Goal: Information Seeking & Learning: Learn about a topic

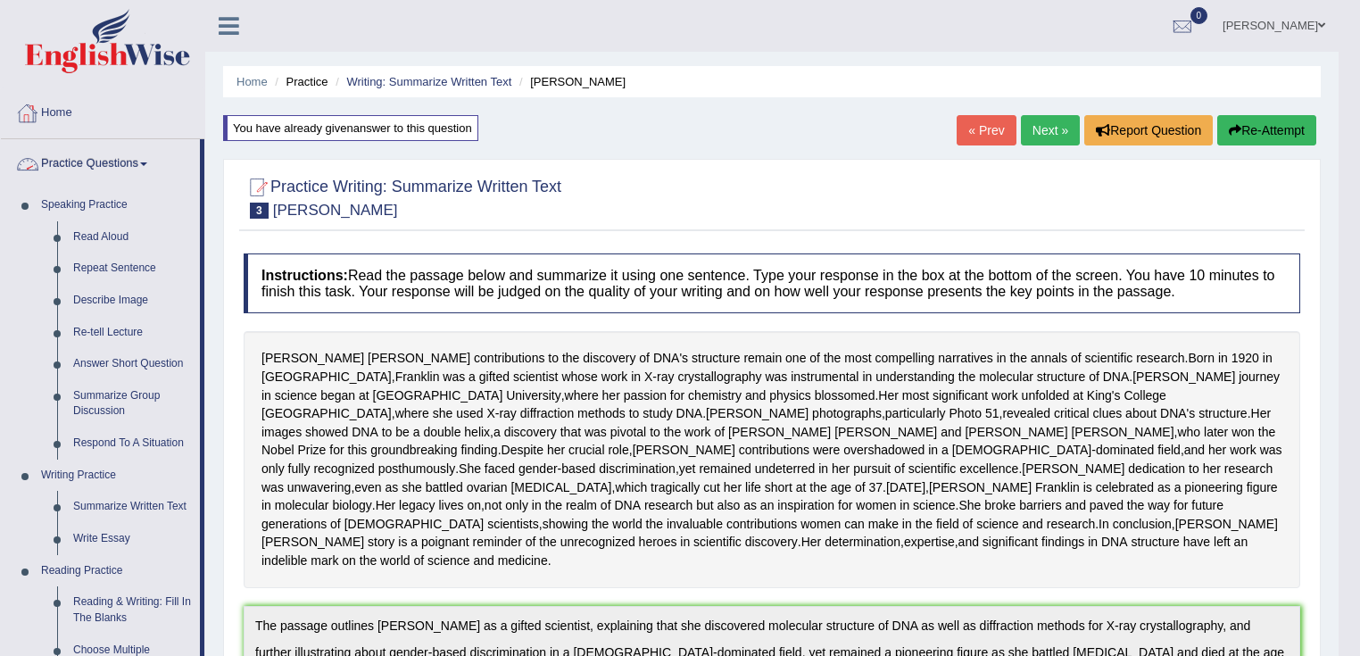
click at [70, 107] on link "Home" at bounding box center [102, 110] width 203 height 45
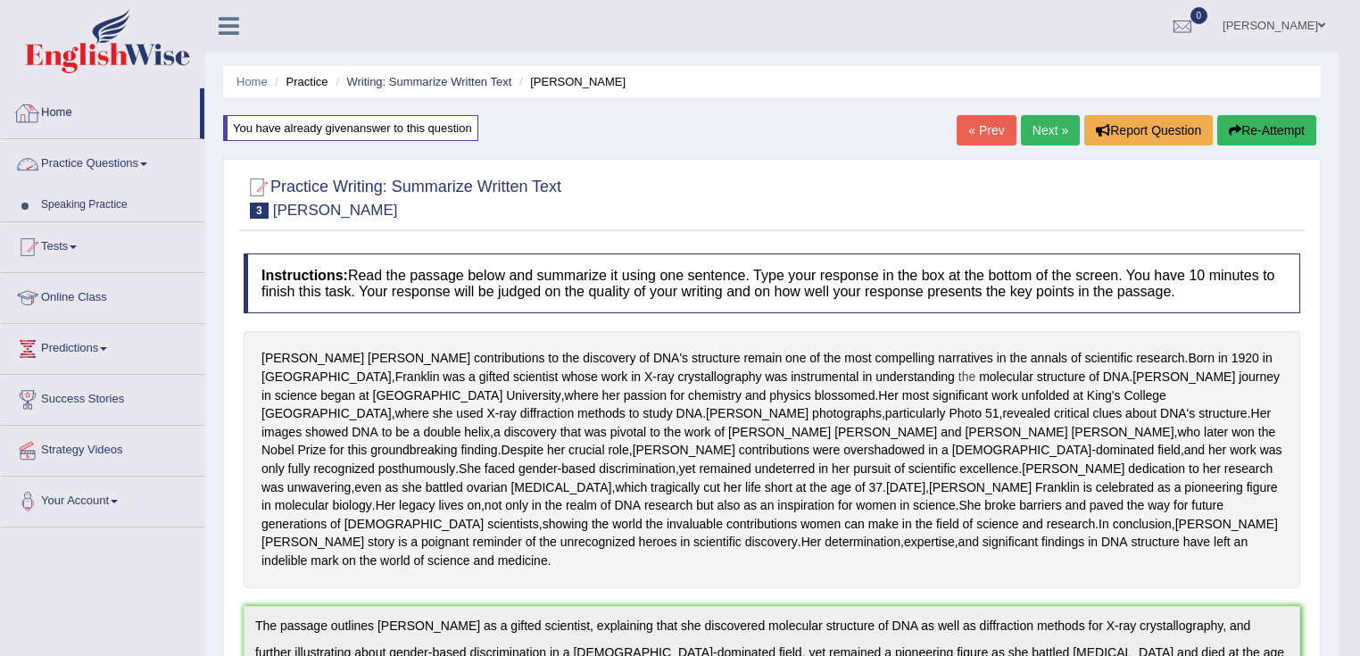
scroll to position [132, 0]
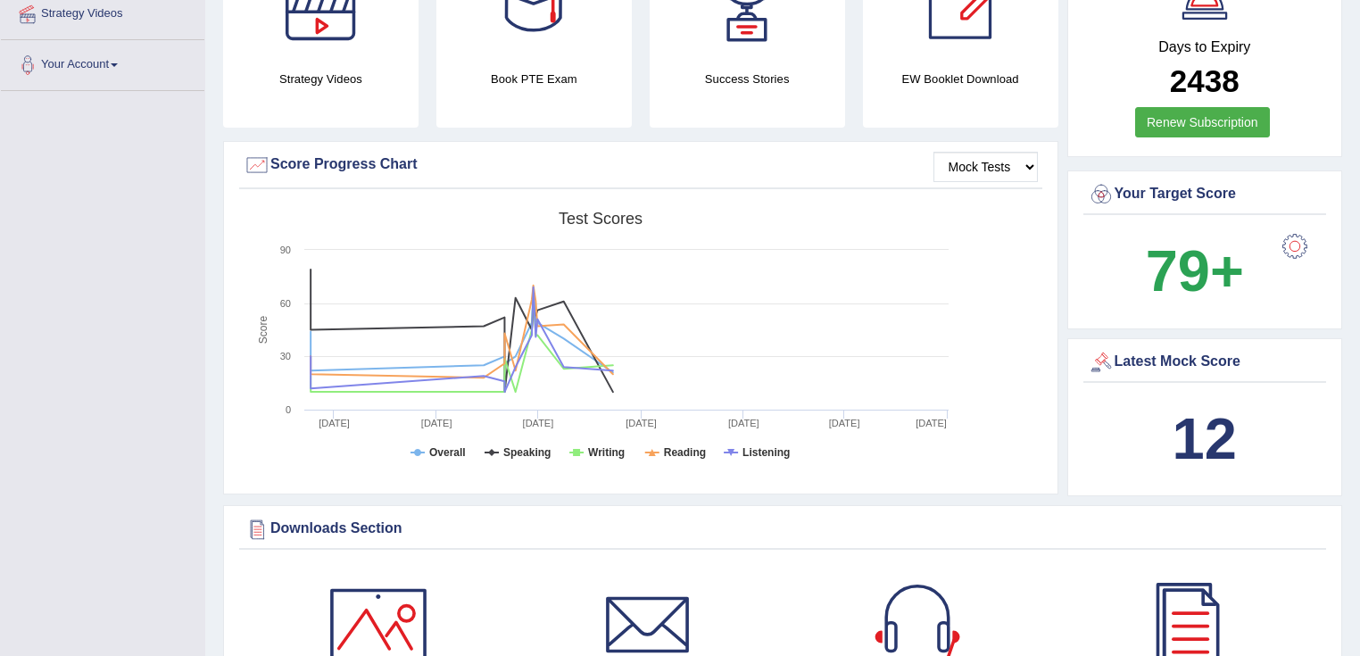
scroll to position [675, 0]
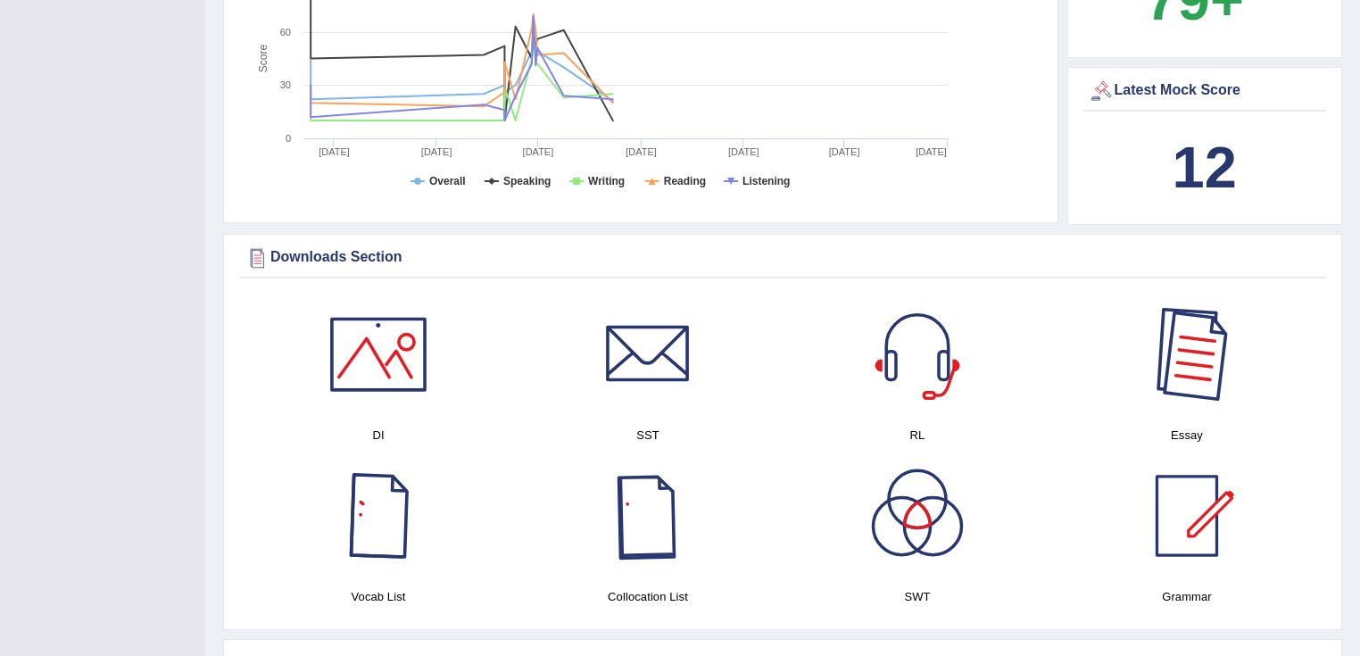
click at [1194, 360] on div at bounding box center [1186, 354] width 125 height 125
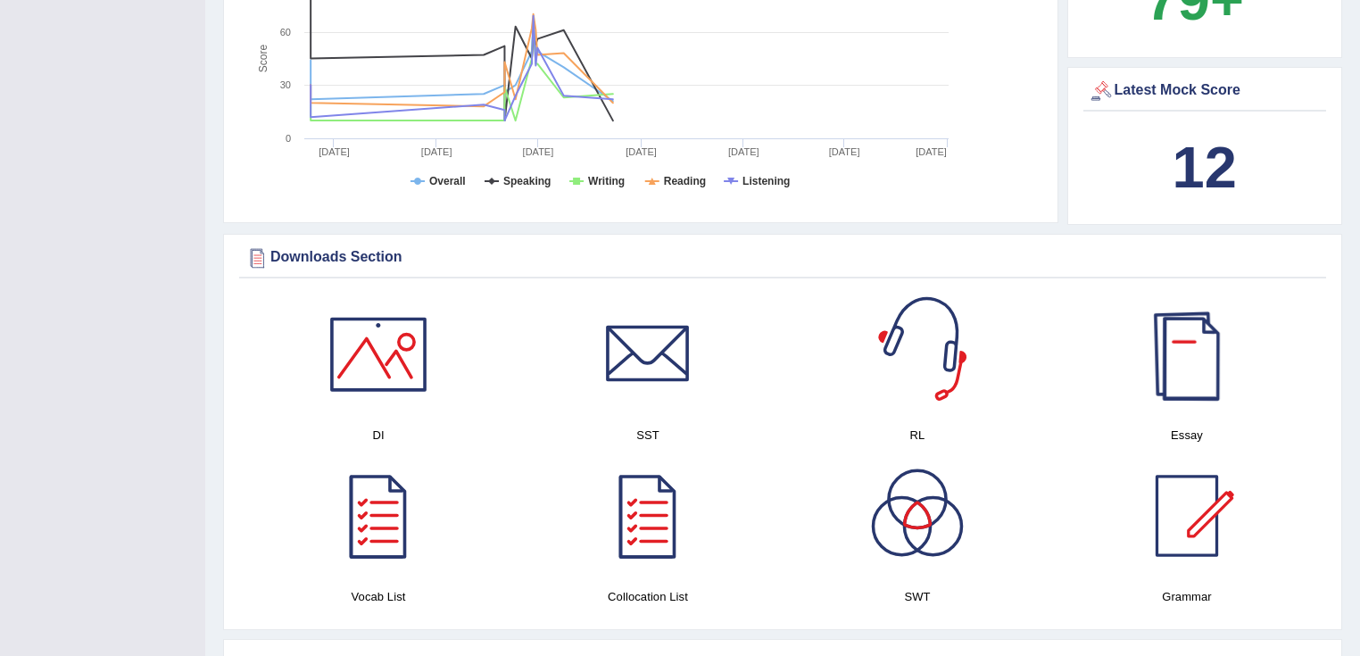
click at [1185, 375] on div at bounding box center [1186, 354] width 125 height 125
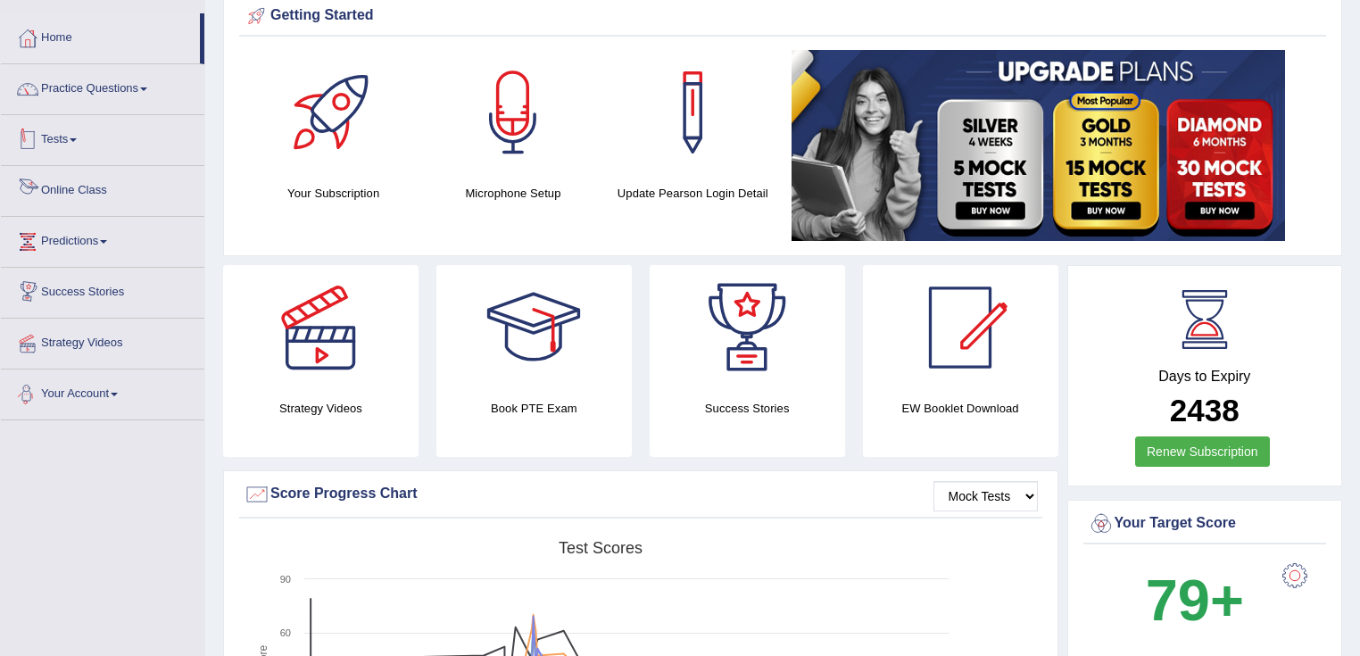
scroll to position [0, 0]
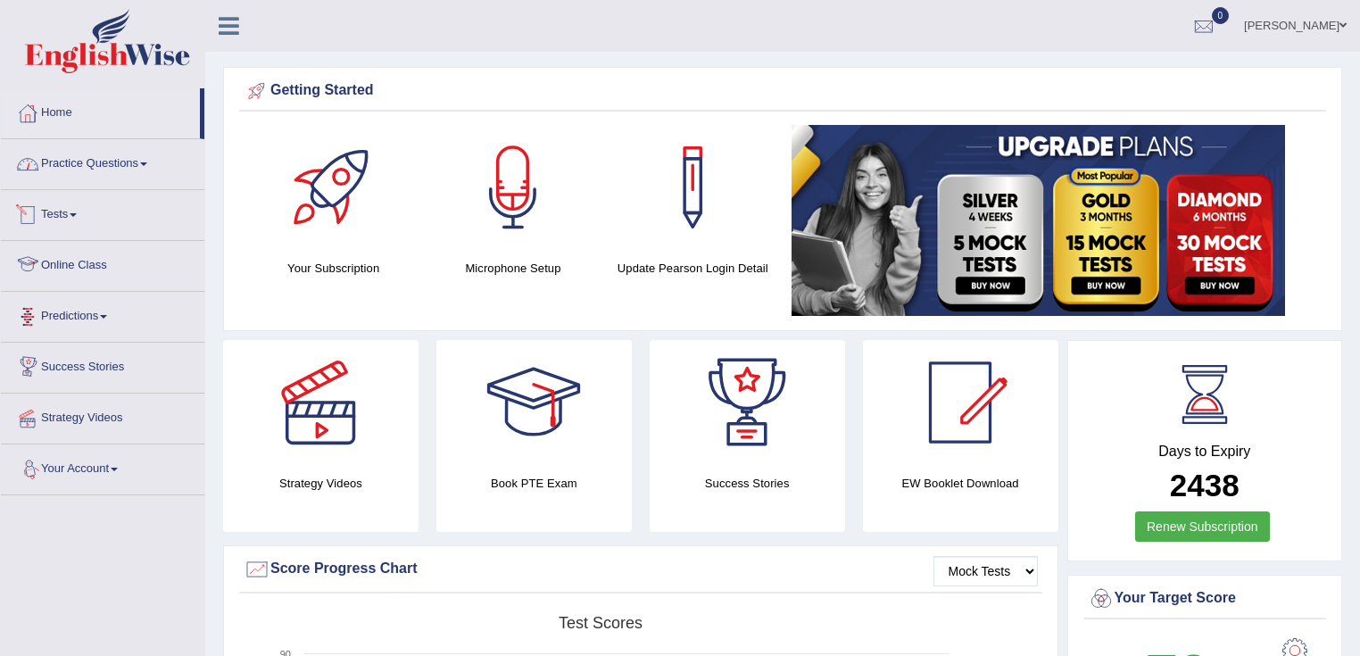
click at [103, 174] on link "Practice Questions" at bounding box center [102, 161] width 203 height 45
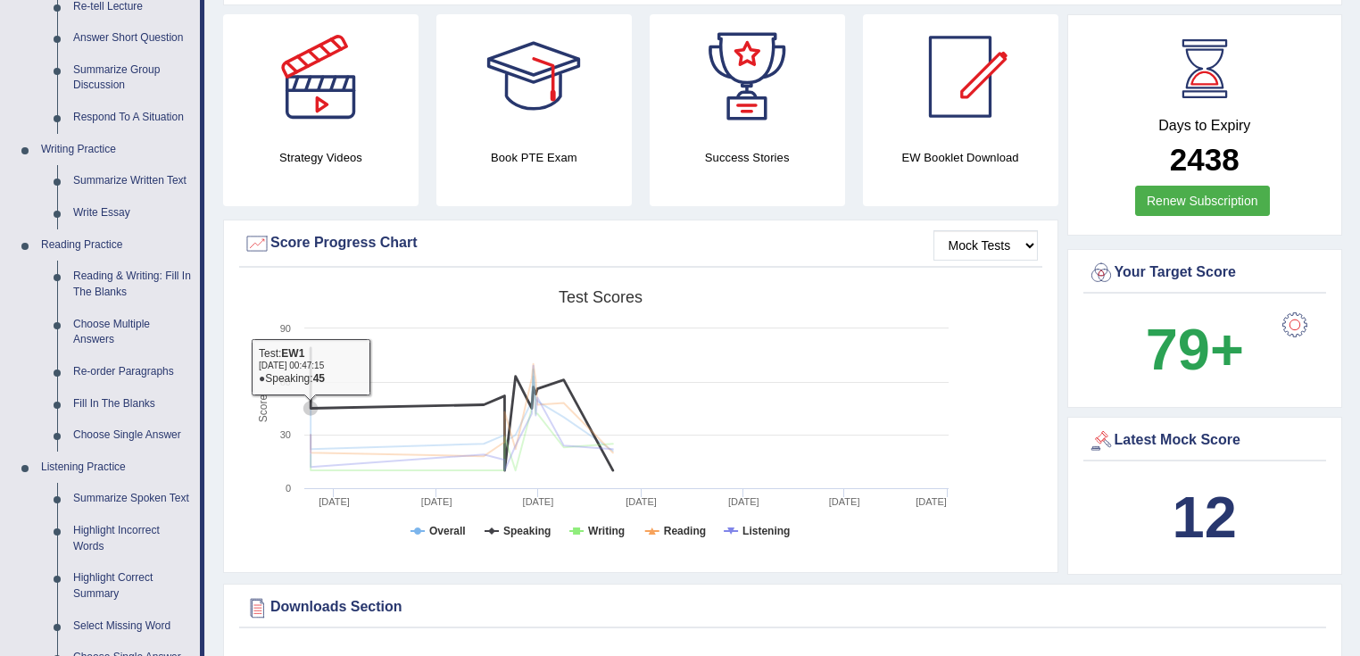
scroll to position [112, 0]
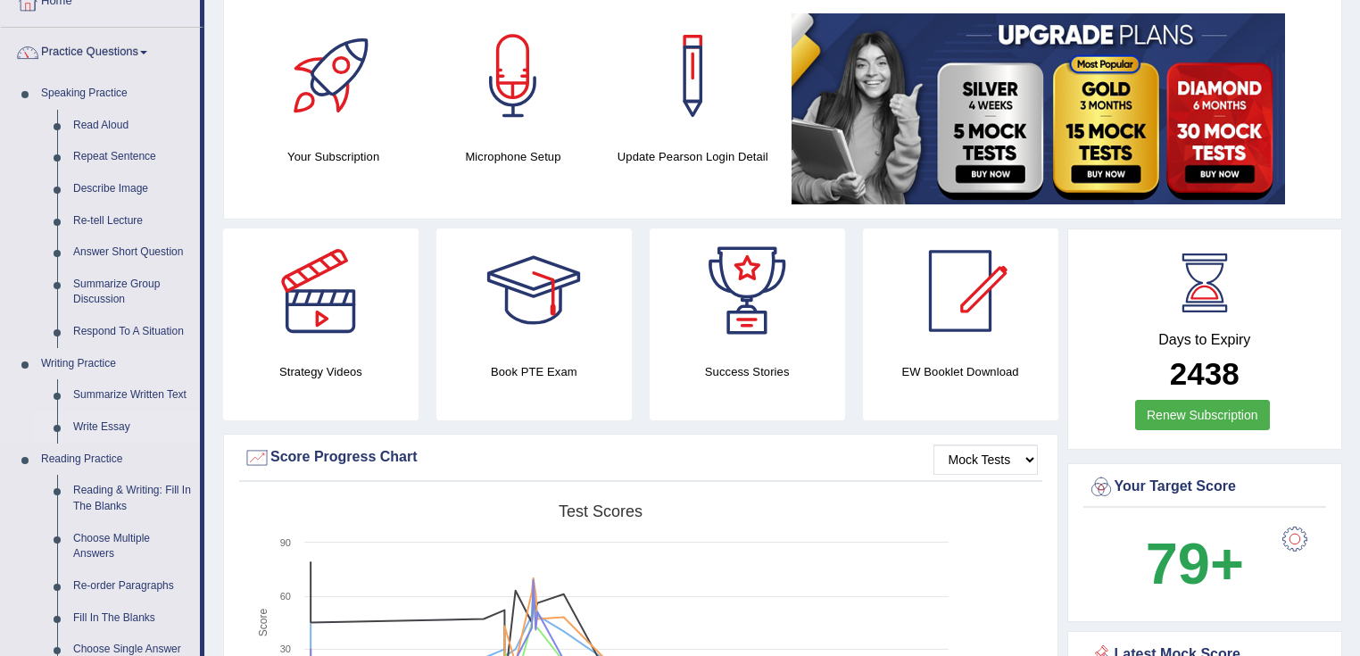
click at [114, 421] on link "Write Essay" at bounding box center [132, 427] width 135 height 32
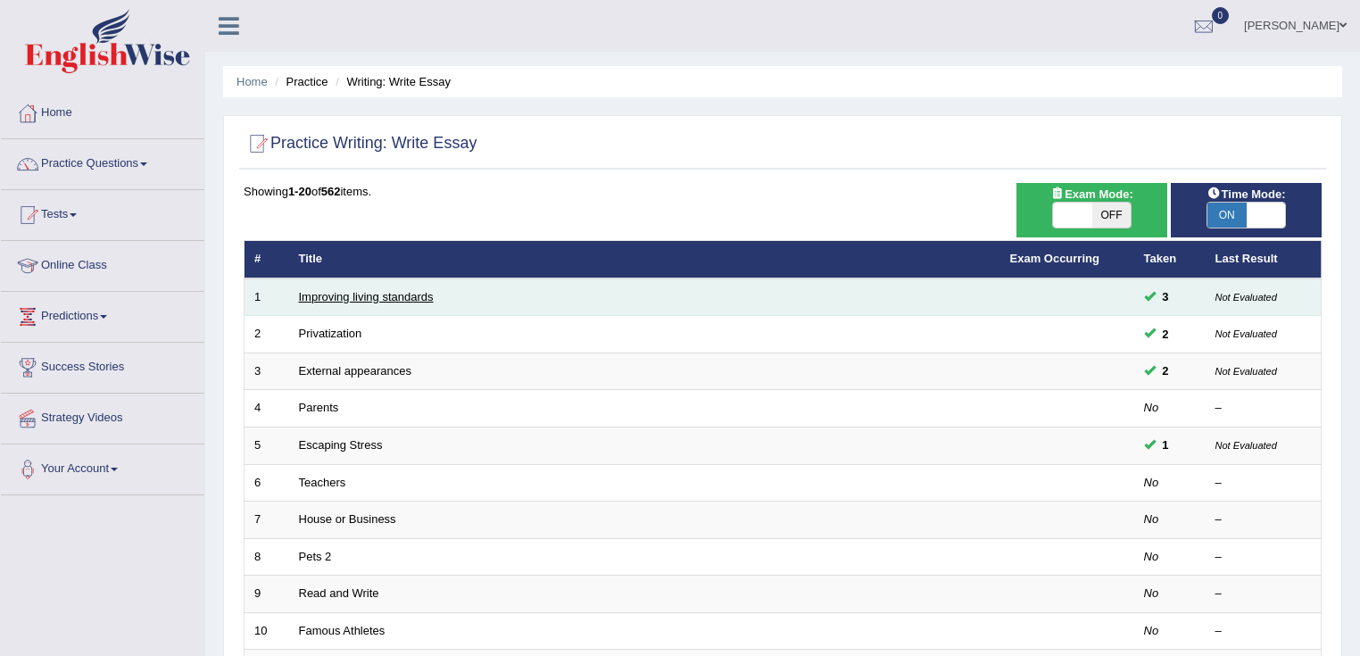
click at [393, 296] on link "Improving living standards" at bounding box center [366, 296] width 135 height 13
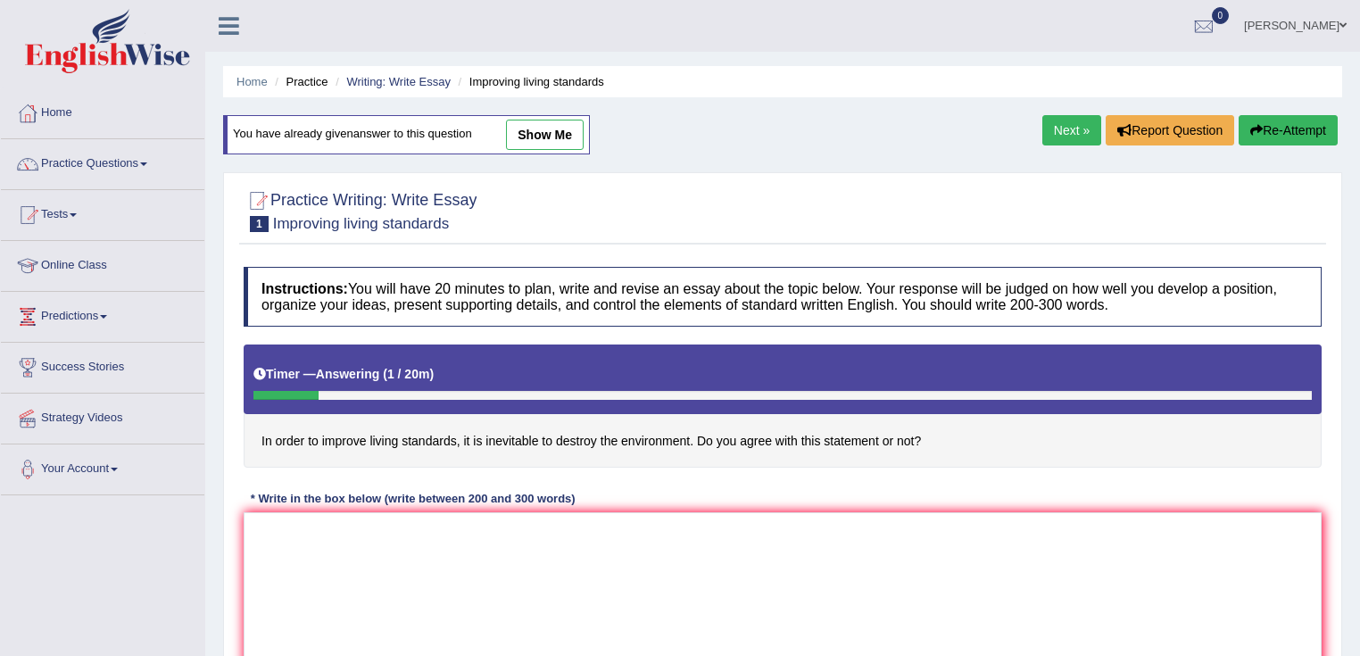
click at [1070, 127] on link "Next »" at bounding box center [1071, 130] width 59 height 30
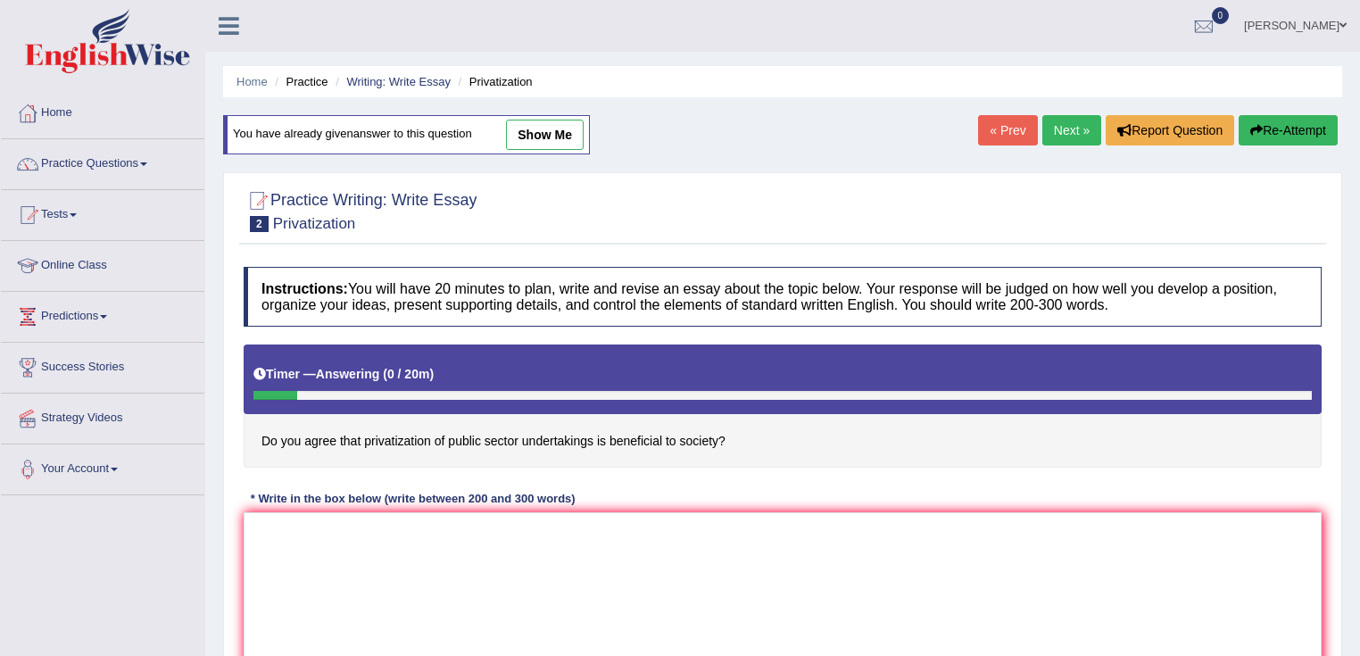
click at [1063, 150] on div "Home Practice Writing: Write Essay Privatization You have already given answer …" at bounding box center [782, 446] width 1155 height 892
click at [1063, 143] on link "Next »" at bounding box center [1071, 130] width 59 height 30
click at [1063, 130] on link "Next »" at bounding box center [1071, 130] width 59 height 30
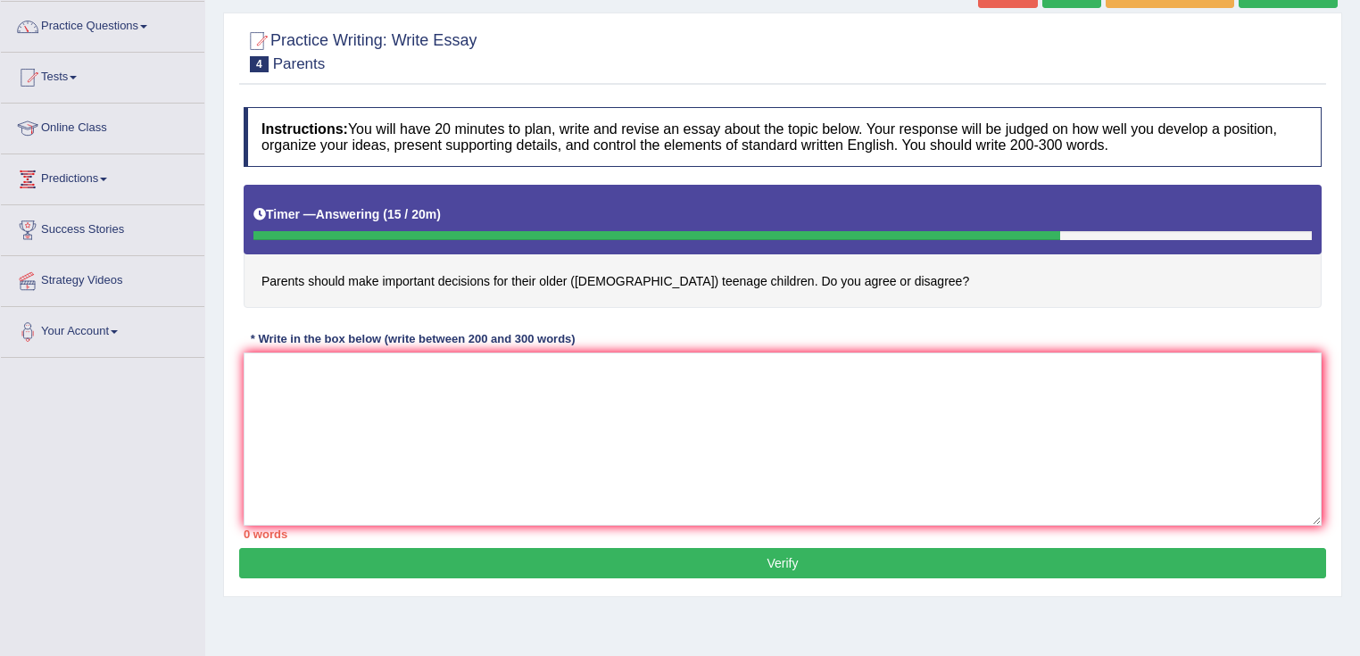
scroll to position [281, 0]
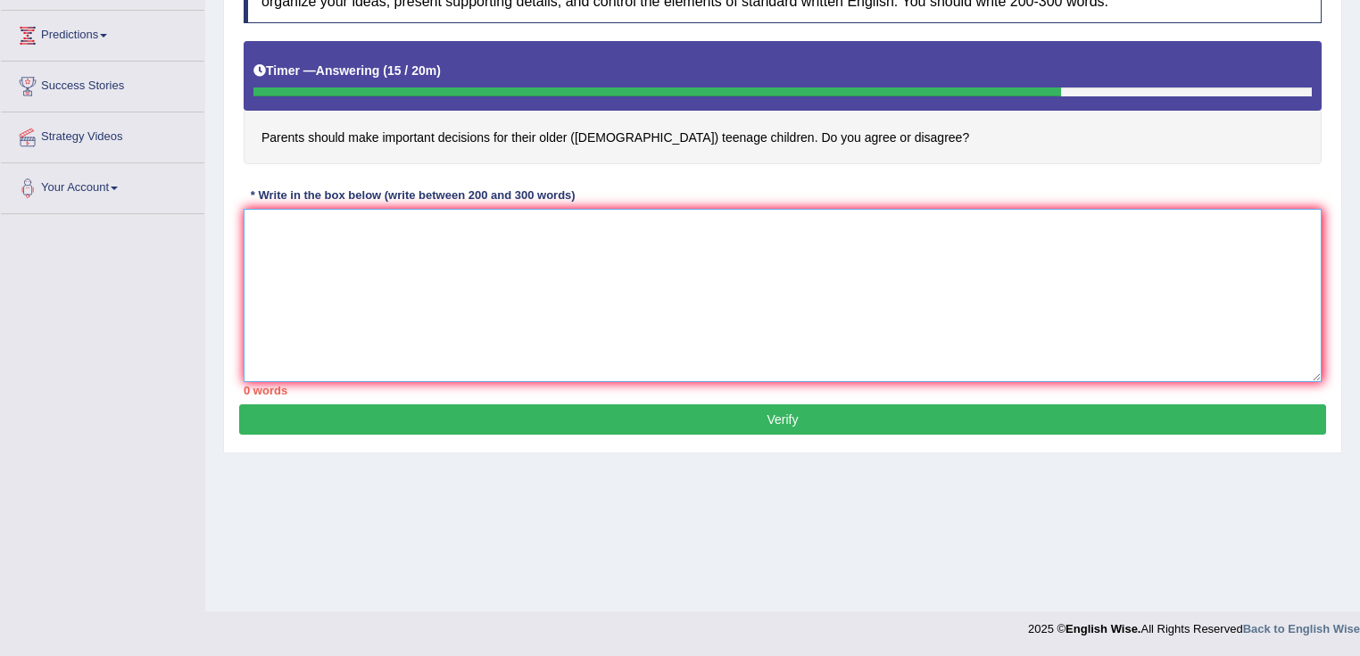
click at [717, 238] on textarea at bounding box center [783, 295] width 1078 height 173
type textarea "vv v v v n b b b b b b b b b"
drag, startPoint x: 577, startPoint y: 250, endPoint x: 221, endPoint y: 248, distance: 356.0
click at [221, 248] on div "Home Practice Writing: Write Essay Parents « Prev Next » Report Question Re-Att…" at bounding box center [782, 165] width 1155 height 892
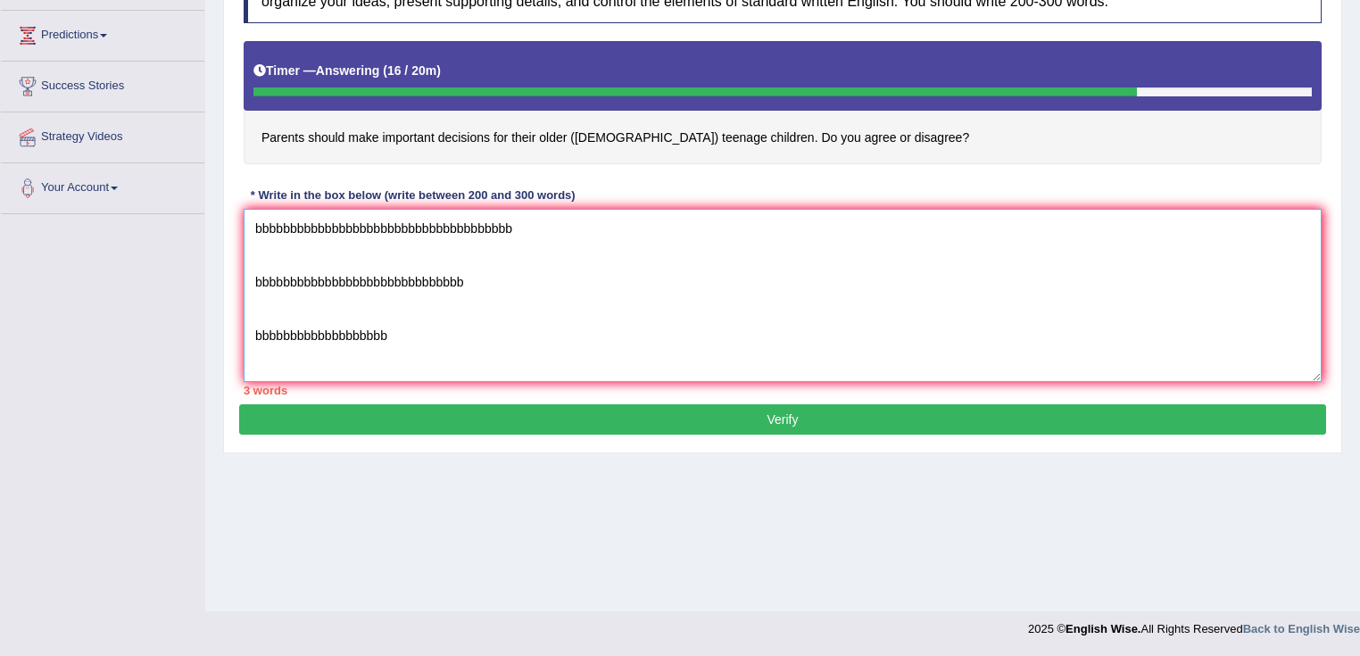
type textarea "bbbbbbbbbbbbbbbbbbbbbbbbbbbbbbbbbbbbb bbbbbbbbbbbbbbbbbbbbbbbbbbbbbb bbbbbbbbbb…"
click at [527, 410] on button "Verify" at bounding box center [782, 419] width 1087 height 30
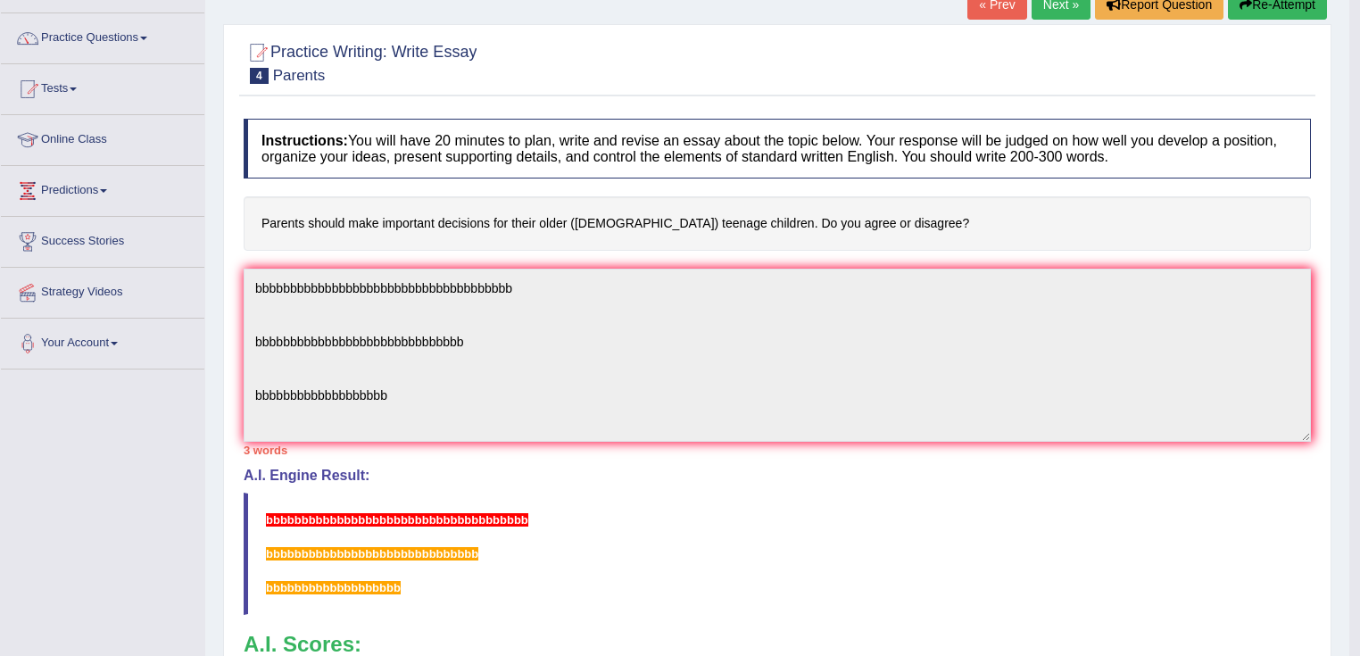
scroll to position [0, 0]
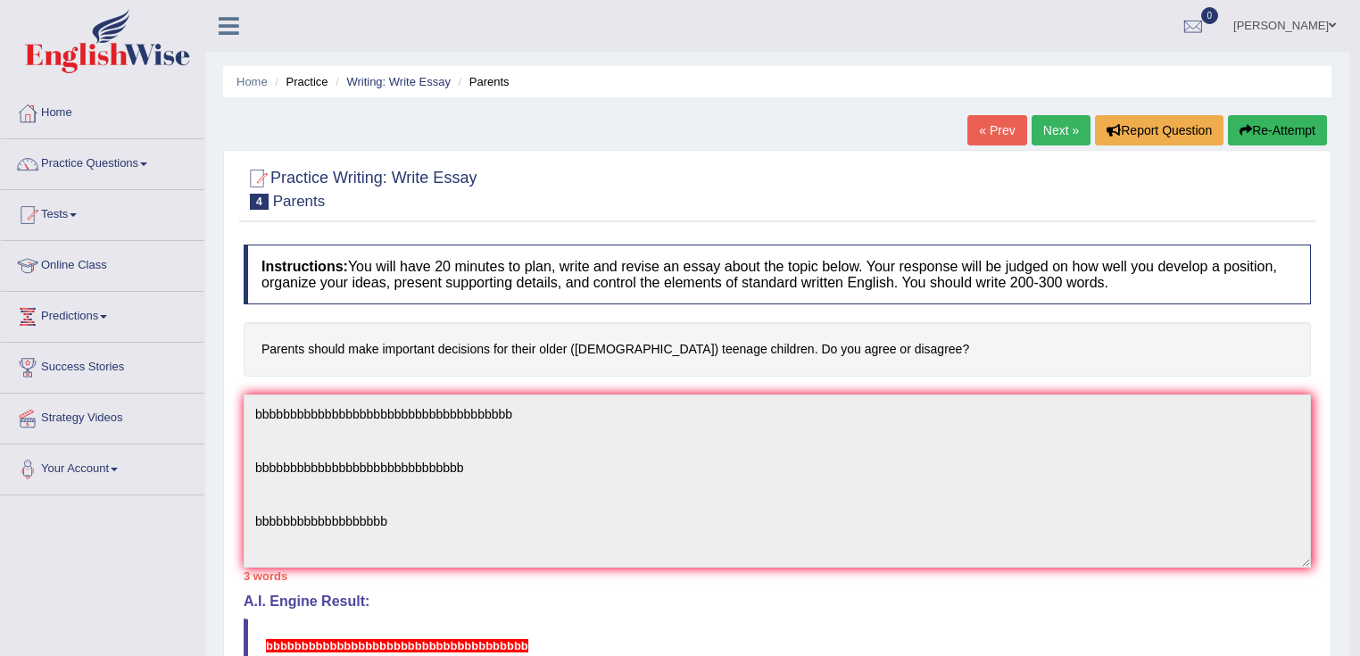
click at [953, 389] on div "Instructions: You will have 20 minutes to plan, write and revise an essay about…" at bounding box center [777, 574] width 1076 height 676
click at [68, 104] on link "Home" at bounding box center [102, 110] width 203 height 45
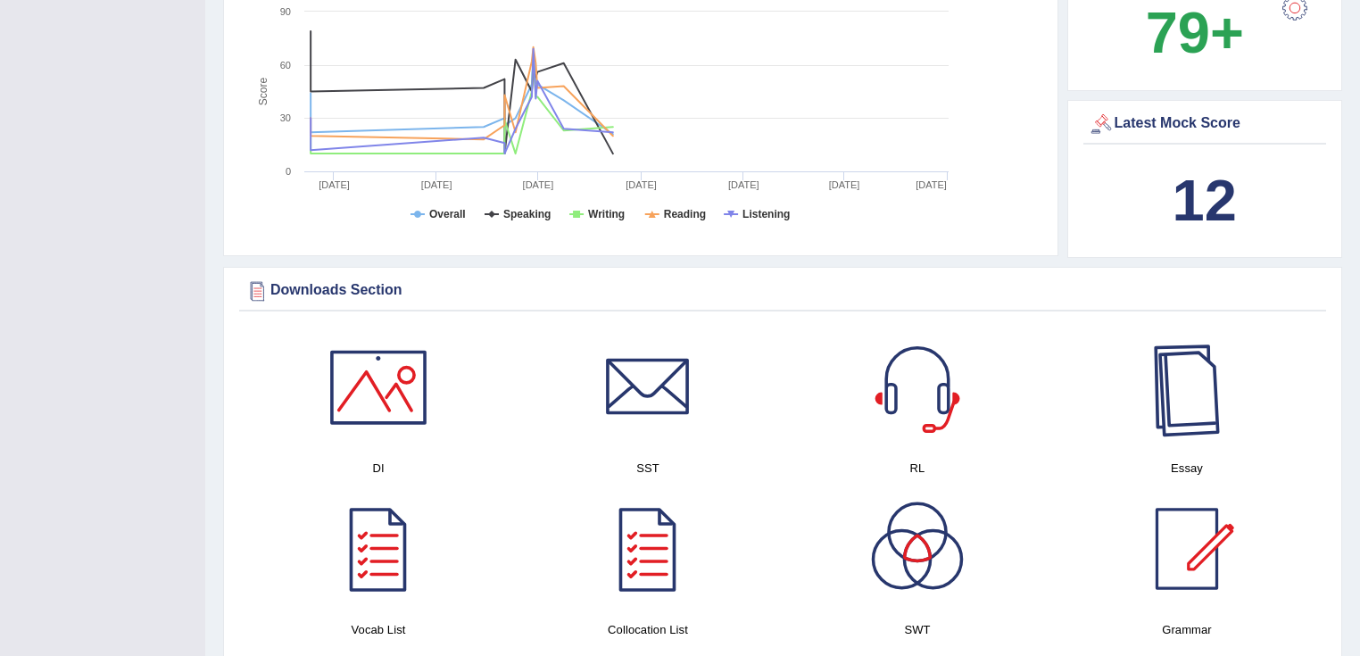
click at [1222, 399] on div at bounding box center [1186, 387] width 125 height 125
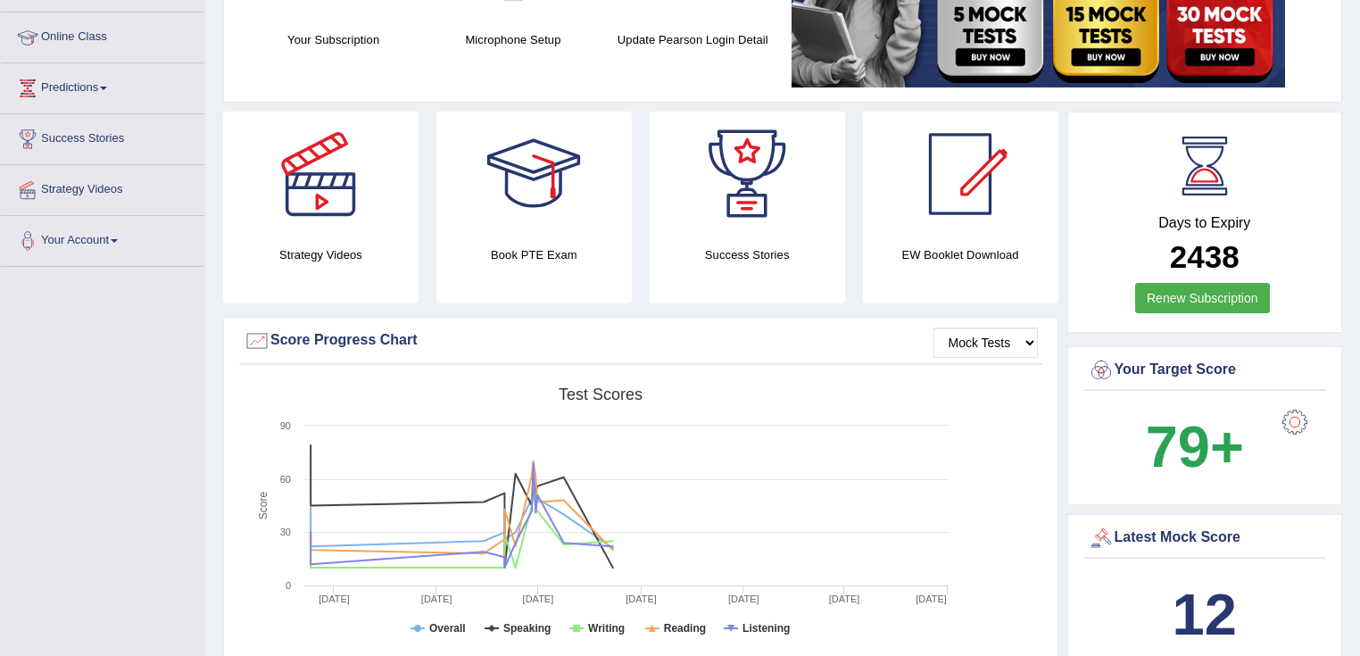
scroll to position [71, 0]
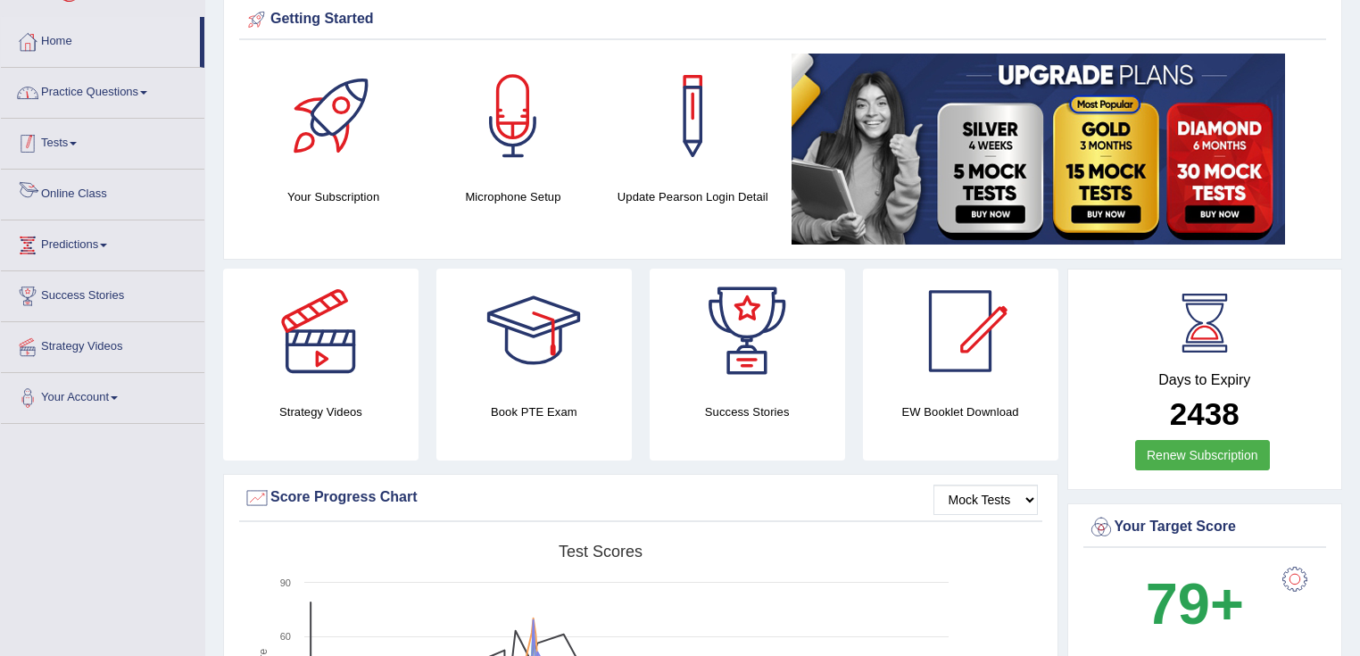
click at [126, 108] on link "Practice Questions" at bounding box center [102, 90] width 203 height 45
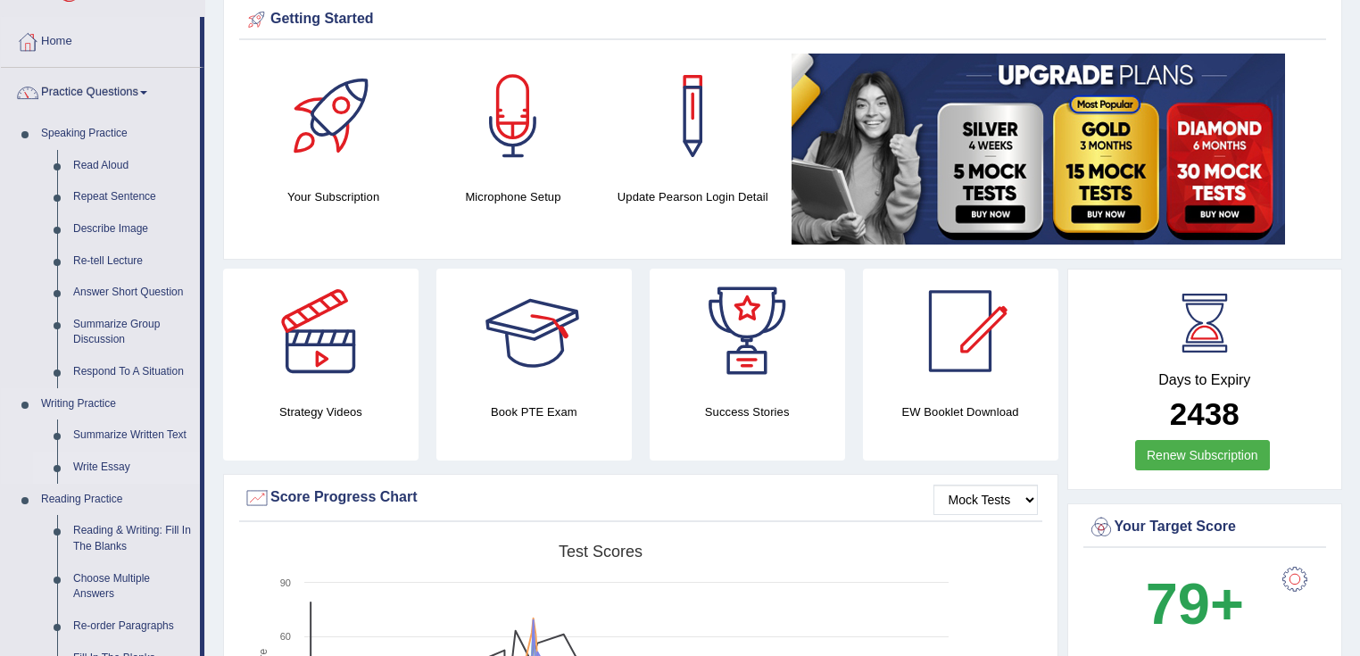
click at [108, 468] on link "Write Essay" at bounding box center [132, 467] width 135 height 32
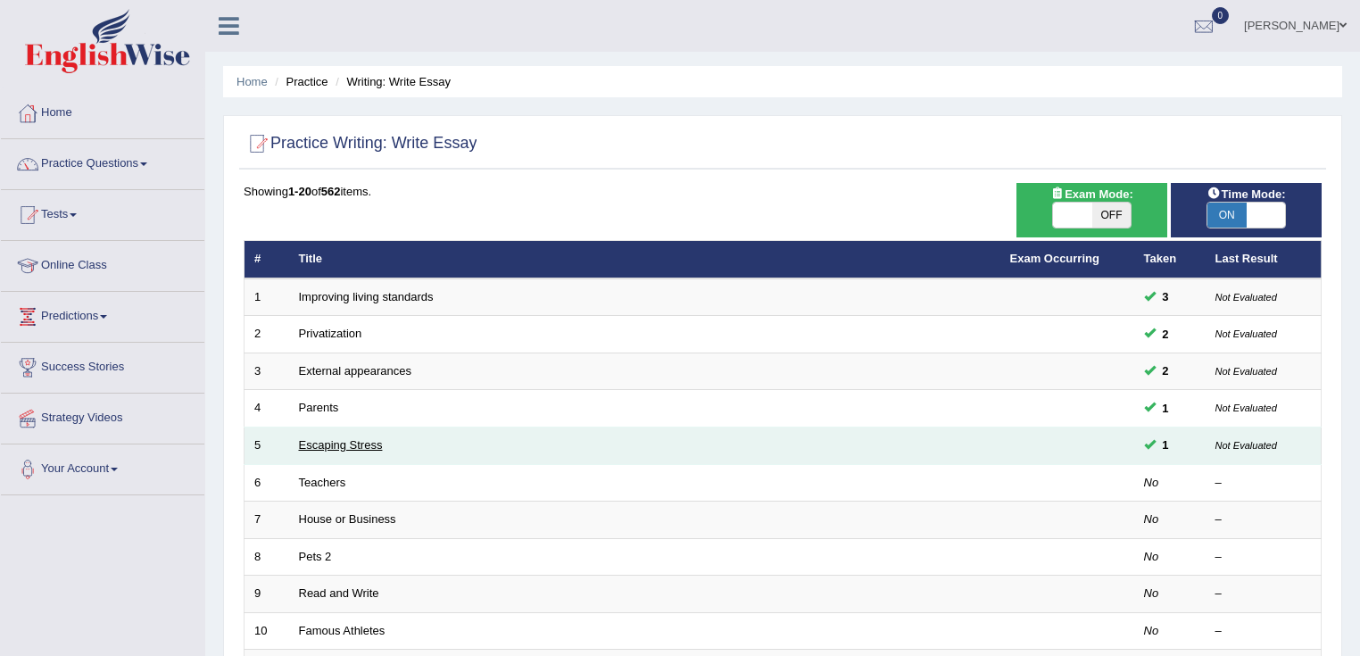
click at [335, 443] on link "Escaping Stress" at bounding box center [341, 444] width 84 height 13
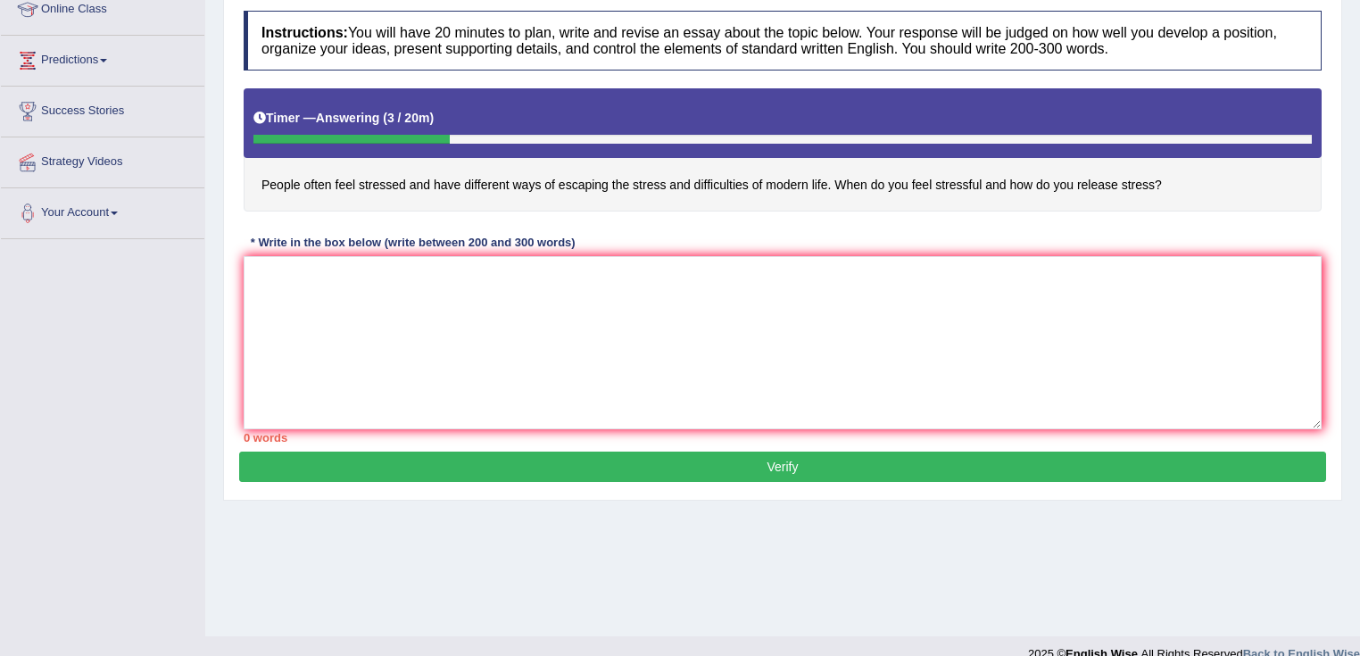
scroll to position [281, 0]
